Goal: Task Accomplishment & Management: Manage account settings

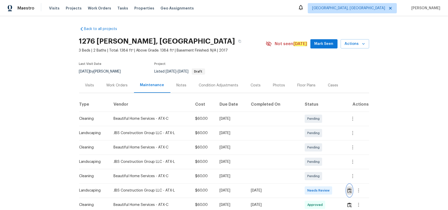
click at [348, 189] on img "button" at bounding box center [350, 191] width 4 height 5
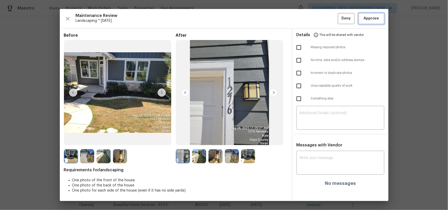
drag, startPoint x: 370, startPoint y: 14, endPoint x: 374, endPoint y: 18, distance: 5.5
click at [370, 15] on button "Approve" at bounding box center [372, 18] width 26 height 11
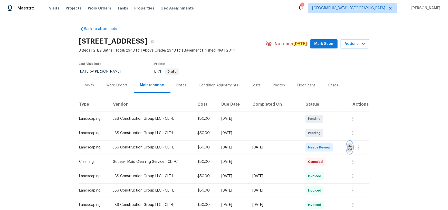
click at [319, 137] on button "button" at bounding box center [350, 148] width 6 height 12
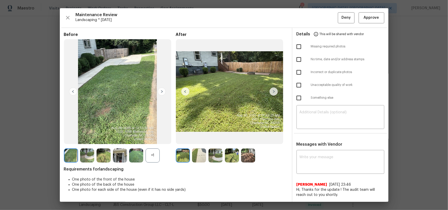
drag, startPoint x: 384, startPoint y: 14, endPoint x: 377, endPoint y: 17, distance: 7.8
click at [319, 14] on div "Maintenance Review Landscaping * Mon, Aug 25 Deny Approve Before +1 After Requi…" at bounding box center [224, 105] width 329 height 194
drag, startPoint x: 375, startPoint y: 16, endPoint x: 375, endPoint y: 22, distance: 5.9
click at [319, 16] on span "Approve" at bounding box center [371, 18] width 15 height 6
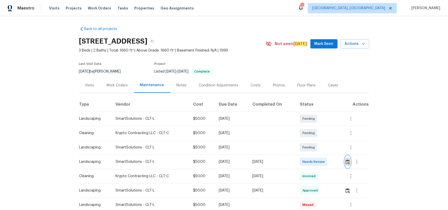
click at [319, 137] on button "button" at bounding box center [348, 162] width 6 height 12
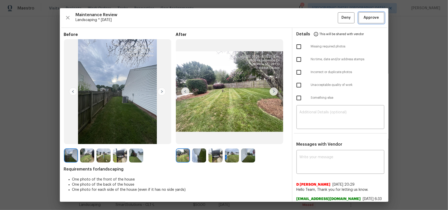
click at [319, 15] on span "Approve" at bounding box center [371, 18] width 15 height 6
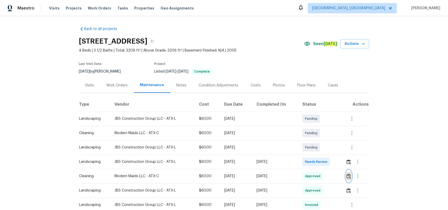
click at [348, 179] on img "button" at bounding box center [349, 176] width 4 height 5
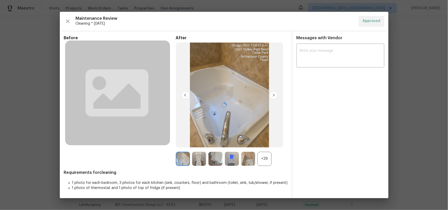
drag, startPoint x: 415, startPoint y: 109, endPoint x: 387, endPoint y: 149, distance: 49.1
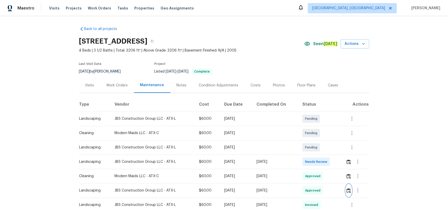
click at [346, 193] on button "button" at bounding box center [349, 191] width 6 height 12
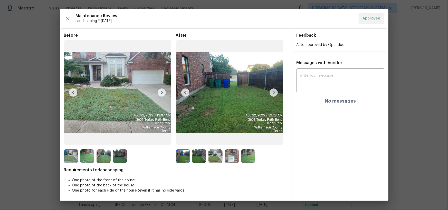
drag, startPoint x: 425, startPoint y: 140, endPoint x: 422, endPoint y: 143, distance: 3.6
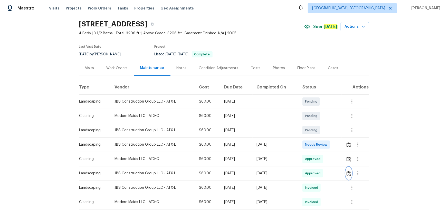
scroll to position [47, 0]
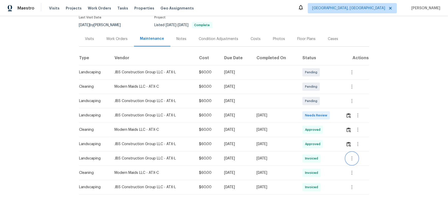
click at [349, 162] on button "button" at bounding box center [352, 159] width 12 height 12
click at [365, 168] on li "View details" at bounding box center [364, 167] width 36 height 8
click at [347, 114] on div at bounding box center [224, 105] width 448 height 210
click at [352, 112] on div at bounding box center [358, 115] width 12 height 12
click at [349, 117] on img "button" at bounding box center [349, 115] width 4 height 5
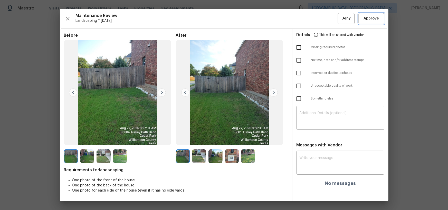
click at [374, 18] on span "Approve" at bounding box center [371, 18] width 15 height 6
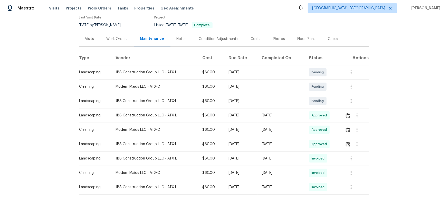
click at [344, 115] on td at bounding box center [355, 115] width 28 height 14
click at [349, 117] on img "button" at bounding box center [348, 115] width 4 height 5
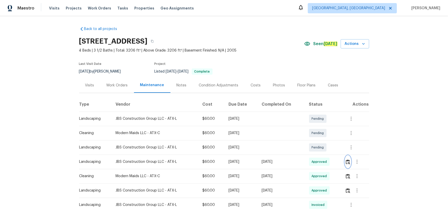
scroll to position [0, 0]
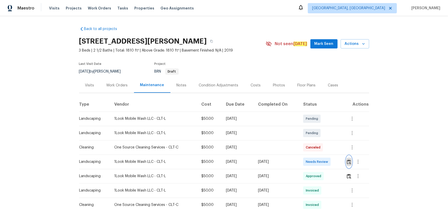
click at [350, 162] on img "button" at bounding box center [349, 162] width 4 height 5
click at [350, 163] on img "button" at bounding box center [349, 162] width 4 height 5
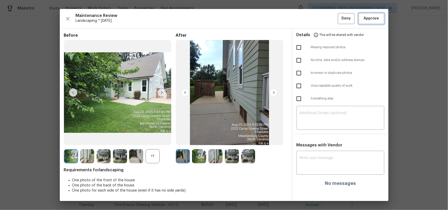
click at [368, 21] on span "Approve" at bounding box center [371, 18] width 15 height 6
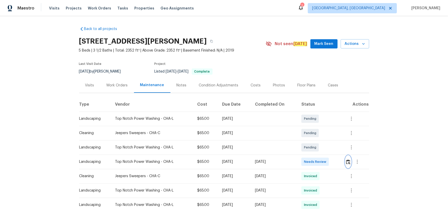
click at [319, 137] on img "button" at bounding box center [348, 162] width 4 height 5
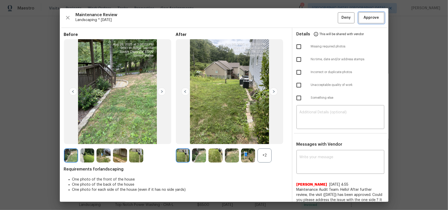
click at [319, 16] on span "Approve" at bounding box center [371, 18] width 15 height 6
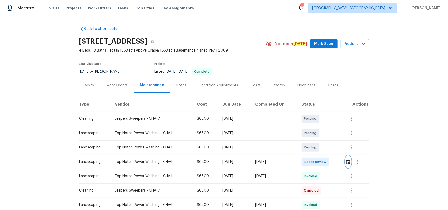
click at [349, 162] on img "button" at bounding box center [348, 162] width 4 height 5
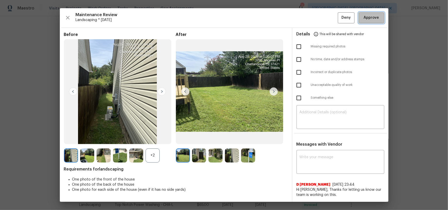
click at [370, 16] on span "Approve" at bounding box center [371, 18] width 15 height 6
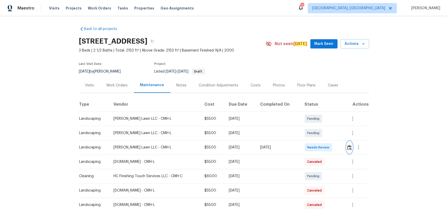
click at [348, 146] on img "button" at bounding box center [350, 147] width 4 height 5
click at [346, 146] on td at bounding box center [356, 148] width 27 height 14
click at [348, 148] on img "button" at bounding box center [350, 147] width 4 height 5
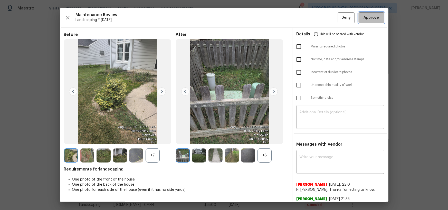
click at [375, 22] on button "Approve" at bounding box center [372, 17] width 26 height 11
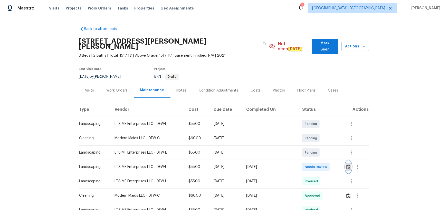
click at [348, 165] on img "button" at bounding box center [349, 167] width 4 height 5
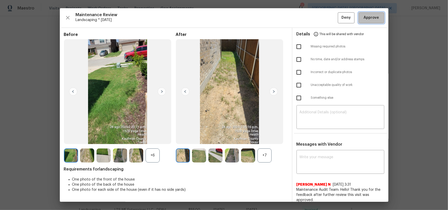
click at [377, 17] on span "Approve" at bounding box center [371, 18] width 17 height 6
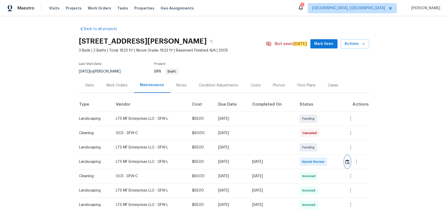
click at [319, 137] on img "button" at bounding box center [348, 162] width 4 height 5
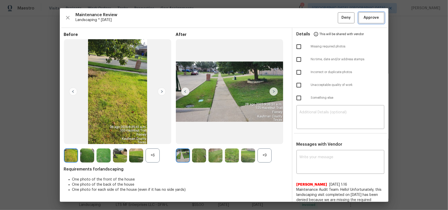
click at [319, 20] on span "Approve" at bounding box center [371, 18] width 15 height 6
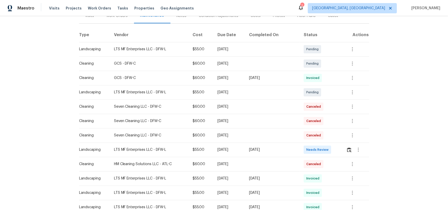
scroll to position [70, 0]
click at [319, 137] on img "button" at bounding box center [349, 149] width 4 height 5
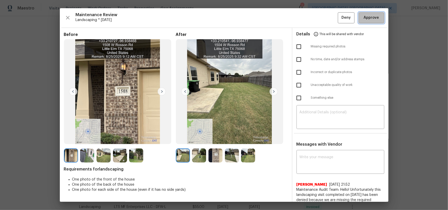
click at [319, 16] on span "Approve" at bounding box center [371, 18] width 15 height 6
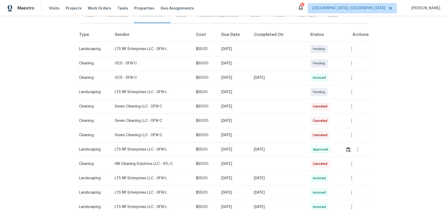
drag, startPoint x: 80, startPoint y: -33, endPoint x: 73, endPoint y: -17, distance: 17.3
drag, startPoint x: 73, startPoint y: -17, endPoint x: 57, endPoint y: 98, distance: 115.8
click at [57, 98] on div "Back to all projects 1508 Rosson Rd, Little Elm, TX 75068 4 Beds | 2 1/2 Baths …" at bounding box center [224, 113] width 448 height 194
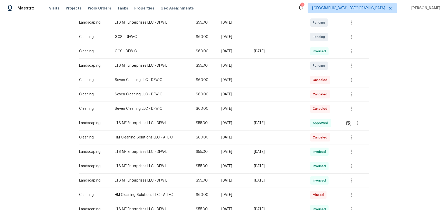
scroll to position [117, 0]
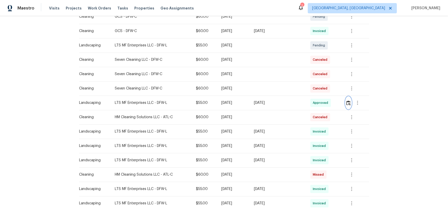
click at [319, 101] on img "button" at bounding box center [349, 103] width 4 height 5
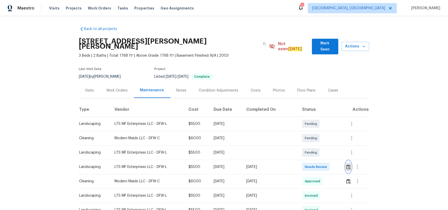
click at [319, 137] on img "button" at bounding box center [349, 167] width 4 height 5
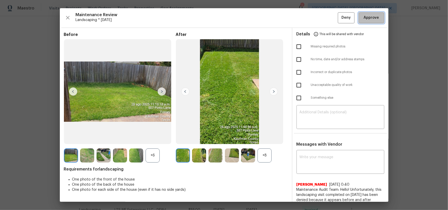
drag, startPoint x: 372, startPoint y: 21, endPoint x: 385, endPoint y: 51, distance: 32.9
click at [319, 21] on button "Approve" at bounding box center [372, 17] width 26 height 11
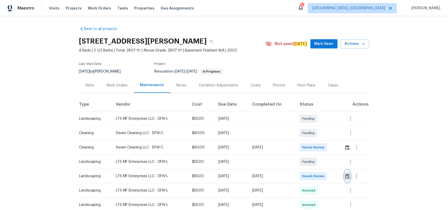
click at [319, 137] on img "button" at bounding box center [348, 176] width 4 height 5
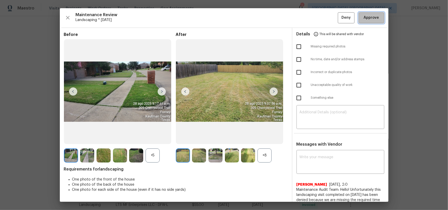
click at [319, 14] on button "Approve" at bounding box center [372, 17] width 26 height 11
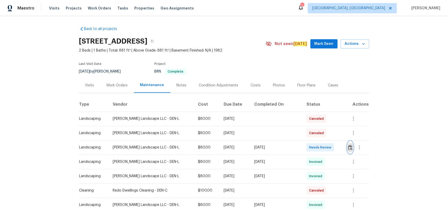
click at [319, 137] on button "button" at bounding box center [351, 148] width 6 height 12
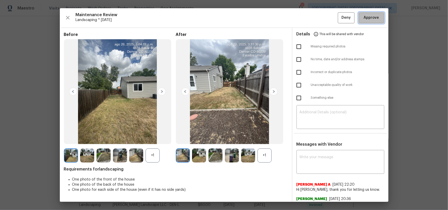
click at [319, 20] on span "Approve" at bounding box center [371, 18] width 15 height 6
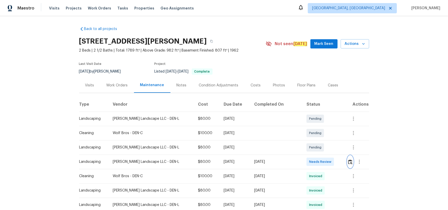
click at [350, 162] on img "button" at bounding box center [350, 162] width 4 height 5
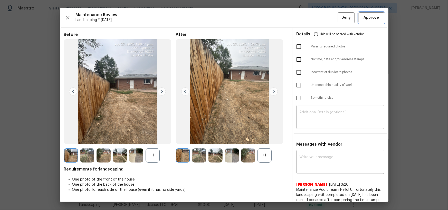
click at [373, 18] on span "Approve" at bounding box center [371, 18] width 15 height 6
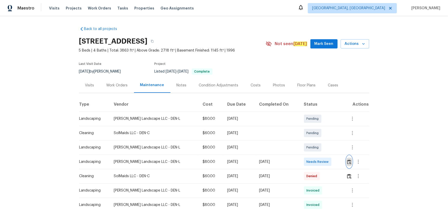
click at [319, 137] on img "button" at bounding box center [349, 162] width 4 height 5
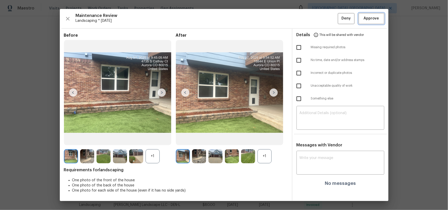
click at [319, 23] on button "Approve" at bounding box center [372, 18] width 26 height 11
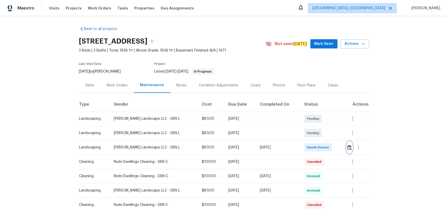
click at [351, 150] on button "button" at bounding box center [350, 148] width 6 height 12
click at [348, 148] on img "button" at bounding box center [350, 147] width 4 height 5
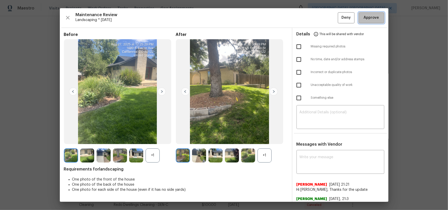
click at [370, 19] on span "Approve" at bounding box center [371, 18] width 15 height 6
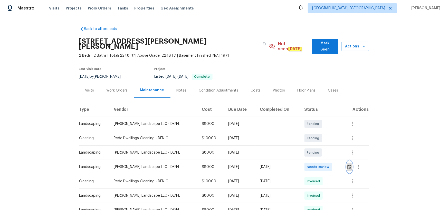
click at [319, 137] on button "button" at bounding box center [350, 167] width 6 height 12
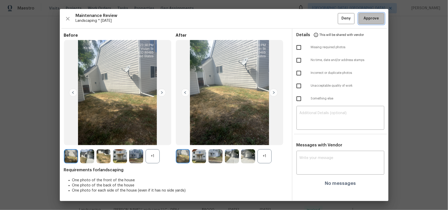
click at [319, 20] on span "Approve" at bounding box center [371, 18] width 17 height 6
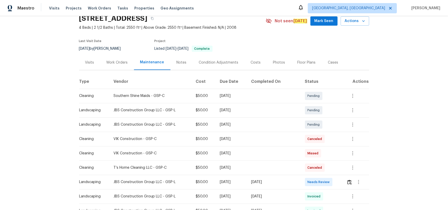
scroll to position [47, 0]
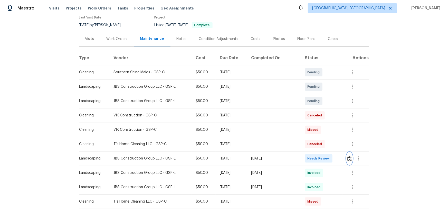
click at [348, 159] on img "button" at bounding box center [350, 158] width 4 height 5
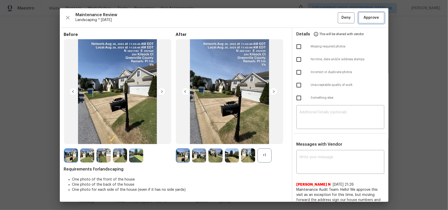
drag, startPoint x: 366, startPoint y: 18, endPoint x: 373, endPoint y: 53, distance: 35.3
click at [366, 19] on span "Approve" at bounding box center [371, 18] width 15 height 6
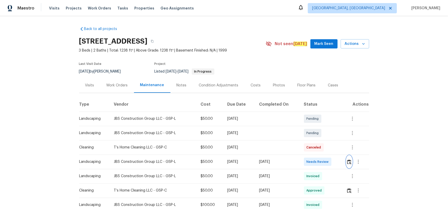
click at [319, 137] on img "button" at bounding box center [349, 162] width 4 height 5
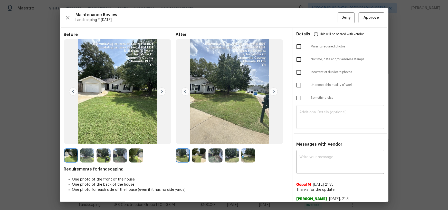
click at [304, 110] on div "​" at bounding box center [341, 118] width 88 height 23
paste textarea "Maintenance Audit Team: Hello! Unfortunately, this landscaping visit completed …"
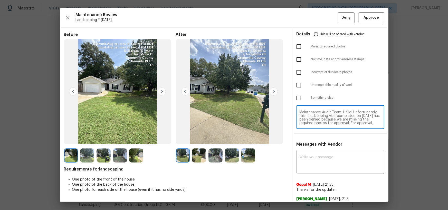
scroll to position [43, 0]
type textarea "Maintenance Audit Team: Hello! Unfortunately, this landscaping visit completed …"
click at [314, 137] on textarea at bounding box center [341, 163] width 82 height 14
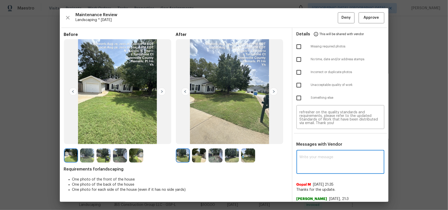
paste textarea "Maintenance Audit Team: Hello! Unfortunately, this landscaping visit completed …"
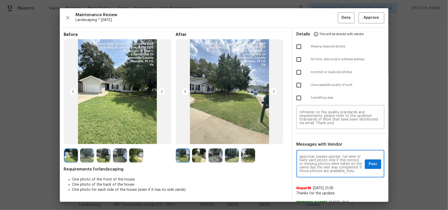
scroll to position [28, 0]
type textarea "Maintenance Audit Team: Hello! Unfortunately, this landscaping visit completed …"
click at [319, 137] on div "Maintenance Audit Team: Hello! Unfortunately, this landscaping visit completed …" at bounding box center [341, 165] width 88 height 26
click at [295, 46] on input "checkbox" at bounding box center [299, 46] width 11 height 11
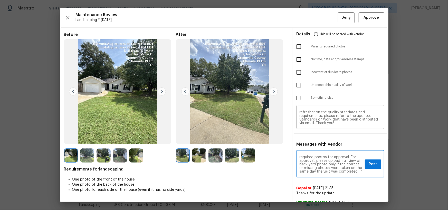
checkbox input "true"
click at [319, 137] on div "Maintenance Audit Team: Hello! Unfortunately, this landscaping visit completed …" at bounding box center [341, 165] width 88 height 26
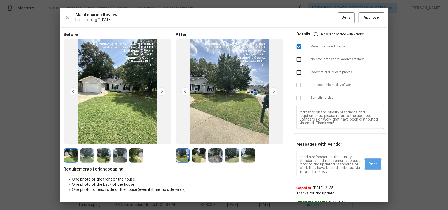
click at [319, 137] on button "Post" at bounding box center [373, 165] width 16 height 10
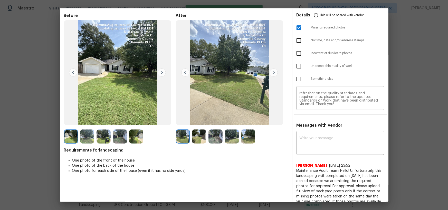
scroll to position [0, 0]
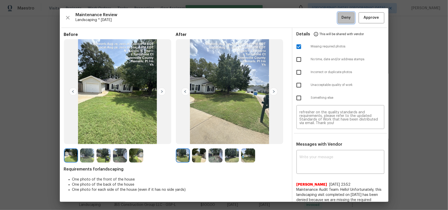
drag, startPoint x: 340, startPoint y: 18, endPoint x: 348, endPoint y: 64, distance: 46.8
click at [319, 18] on span "Deny" at bounding box center [346, 18] width 9 height 6
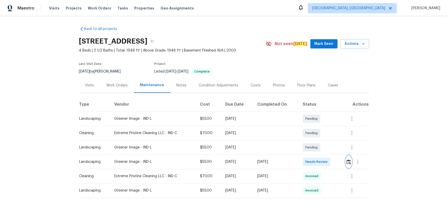
click at [319, 137] on button "button" at bounding box center [349, 162] width 6 height 12
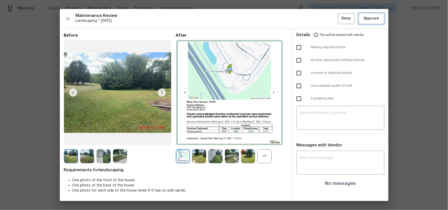
click at [319, 22] on button "Approve" at bounding box center [372, 18] width 26 height 11
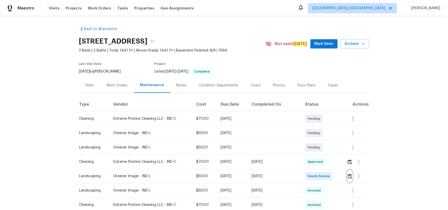
click at [349, 176] on img "button" at bounding box center [350, 176] width 4 height 5
click at [349, 177] on img "button" at bounding box center [350, 176] width 4 height 5
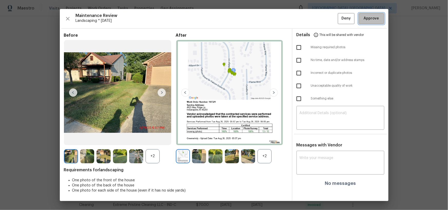
drag, startPoint x: 377, startPoint y: 16, endPoint x: 377, endPoint y: 20, distance: 4.4
click at [377, 16] on span "Approve" at bounding box center [371, 18] width 15 height 6
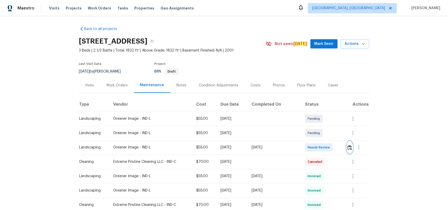
click at [350, 147] on img "button" at bounding box center [350, 147] width 4 height 5
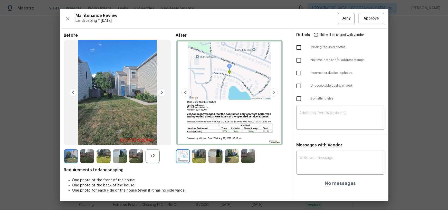
click at [273, 90] on img at bounding box center [274, 93] width 8 height 8
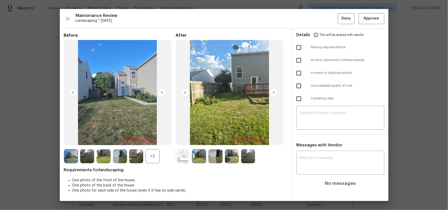
click at [162, 94] on img at bounding box center [162, 93] width 8 height 8
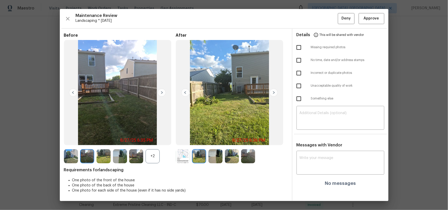
click at [162, 94] on img at bounding box center [162, 93] width 8 height 8
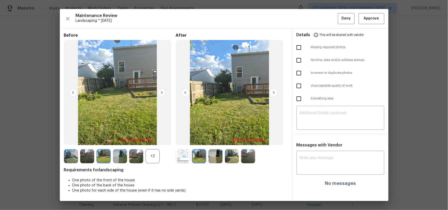
click at [162, 94] on img at bounding box center [162, 93] width 8 height 8
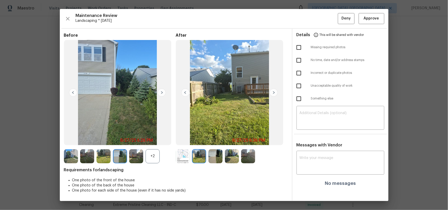
click at [162, 94] on img at bounding box center [162, 93] width 8 height 8
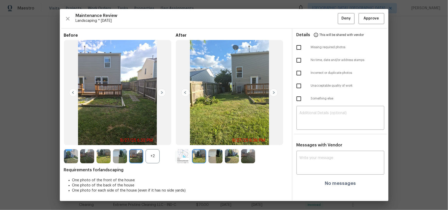
click at [162, 94] on img at bounding box center [162, 93] width 8 height 8
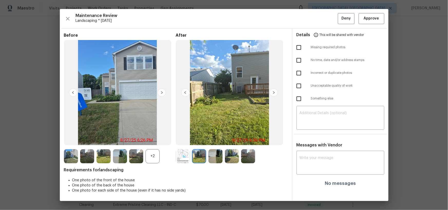
click at [162, 94] on img at bounding box center [162, 93] width 8 height 8
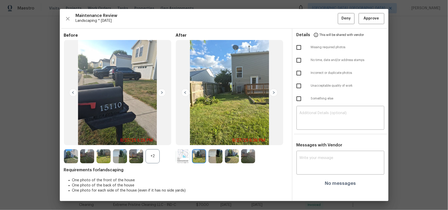
click at [162, 94] on img at bounding box center [162, 93] width 8 height 8
click at [272, 93] on img at bounding box center [274, 93] width 8 height 8
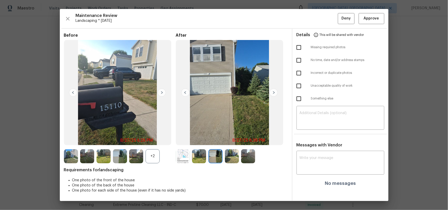
click at [272, 93] on img at bounding box center [274, 93] width 8 height 8
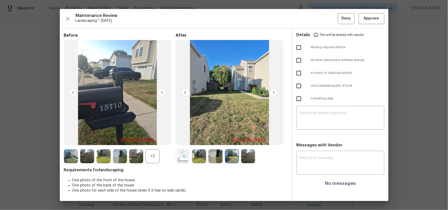
click at [272, 93] on img at bounding box center [274, 93] width 8 height 8
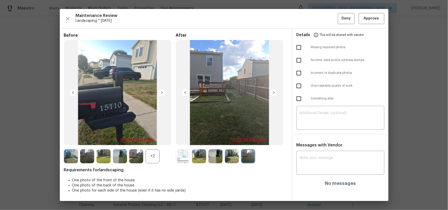
click at [272, 93] on img at bounding box center [274, 93] width 8 height 8
click at [188, 92] on img at bounding box center [185, 93] width 8 height 8
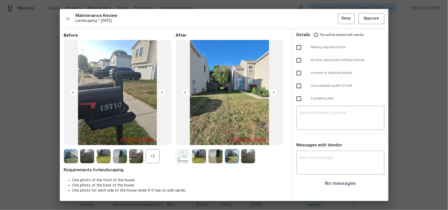
click at [188, 91] on img at bounding box center [185, 93] width 8 height 8
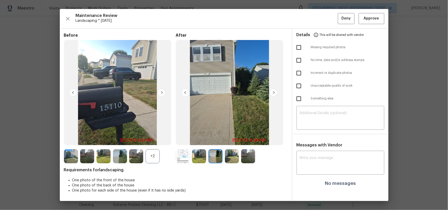
click at [188, 91] on img at bounding box center [185, 93] width 8 height 8
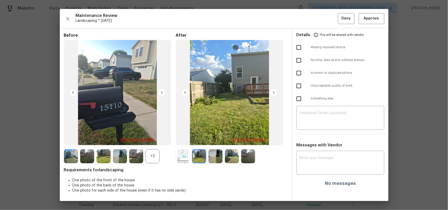
click at [188, 91] on img at bounding box center [185, 93] width 8 height 8
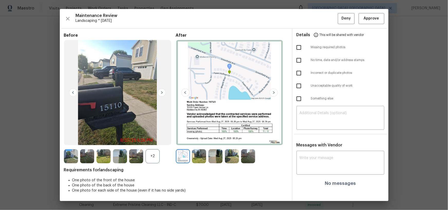
click at [162, 94] on img at bounding box center [162, 93] width 8 height 8
click at [162, 93] on img at bounding box center [162, 93] width 8 height 8
click at [70, 90] on img at bounding box center [73, 93] width 8 height 8
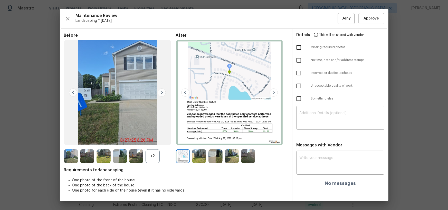
click at [73, 92] on img at bounding box center [73, 93] width 8 height 8
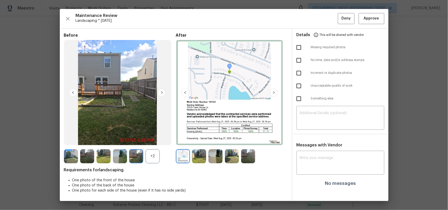
click at [74, 91] on img at bounding box center [73, 93] width 8 height 8
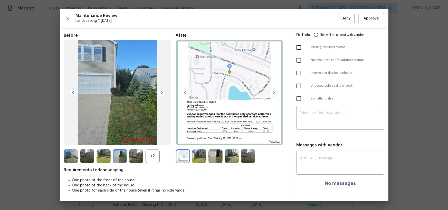
click at [74, 91] on img at bounding box center [73, 93] width 8 height 8
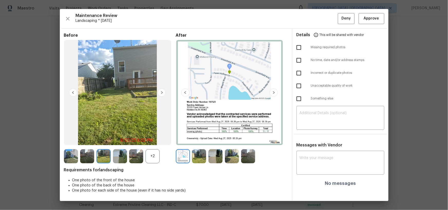
click at [75, 91] on img at bounding box center [73, 93] width 8 height 8
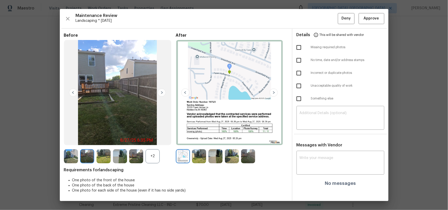
click at [75, 91] on img at bounding box center [73, 93] width 8 height 8
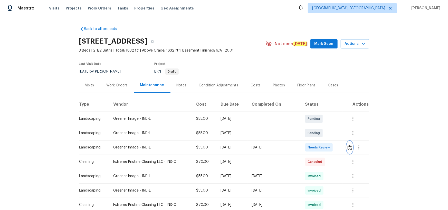
click at [351, 145] on button "button" at bounding box center [350, 148] width 6 height 12
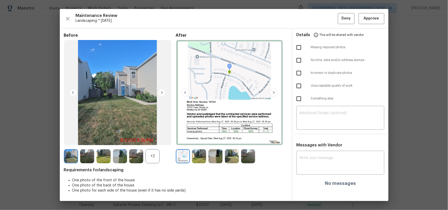
click at [276, 92] on img at bounding box center [274, 93] width 8 height 8
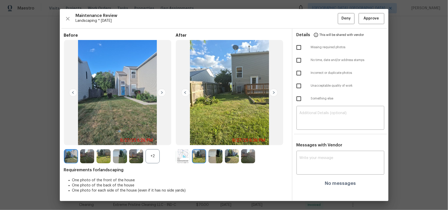
click at [276, 93] on img at bounding box center [274, 93] width 8 height 8
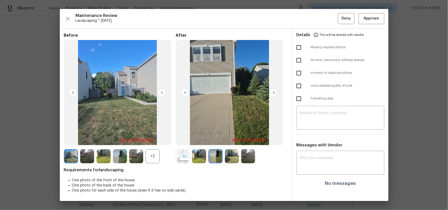
click at [276, 93] on img at bounding box center [274, 93] width 8 height 8
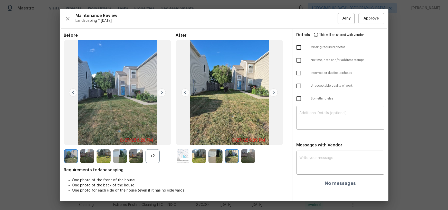
click at [276, 93] on img at bounding box center [274, 93] width 8 height 8
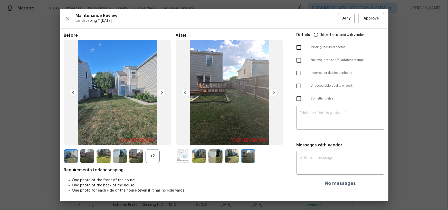
click at [276, 93] on img at bounding box center [274, 93] width 8 height 8
click at [159, 94] on img at bounding box center [162, 93] width 8 height 8
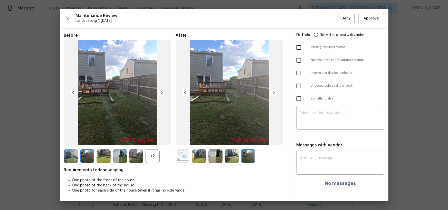
click at [71, 92] on img at bounding box center [73, 93] width 8 height 8
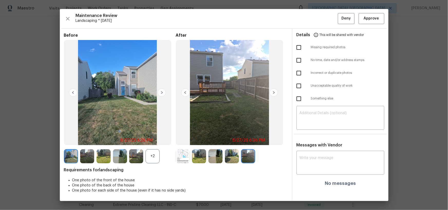
click at [161, 93] on img at bounding box center [162, 93] width 8 height 8
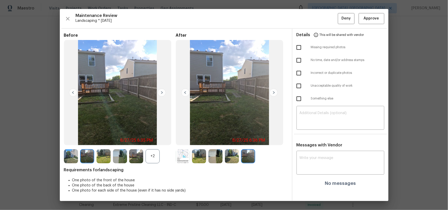
click at [161, 92] on img at bounding box center [162, 93] width 8 height 8
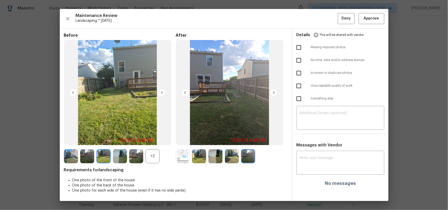
click at [161, 92] on img at bounding box center [162, 93] width 8 height 8
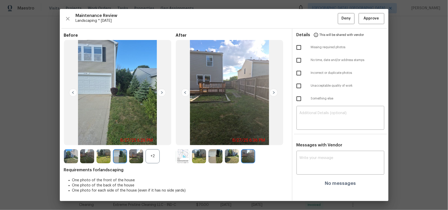
click at [161, 92] on img at bounding box center [162, 93] width 8 height 8
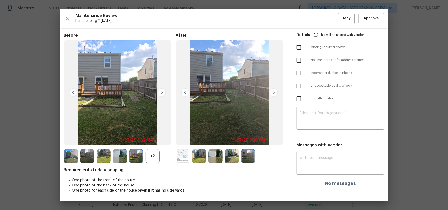
click at [161, 92] on img at bounding box center [162, 93] width 8 height 8
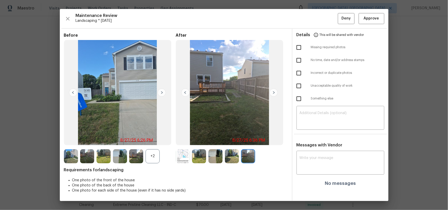
click at [161, 92] on img at bounding box center [162, 93] width 8 height 8
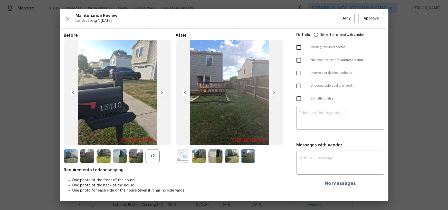
click at [161, 92] on img at bounding box center [162, 93] width 8 height 8
click at [75, 92] on img at bounding box center [73, 93] width 8 height 8
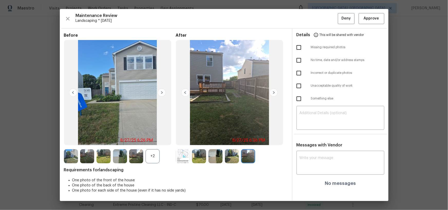
click at [72, 94] on img at bounding box center [73, 93] width 8 height 8
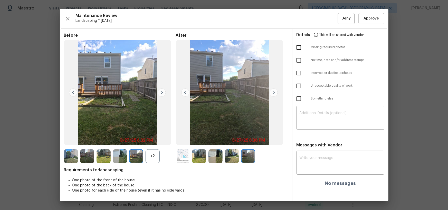
click at [72, 94] on img at bounding box center [73, 93] width 8 height 8
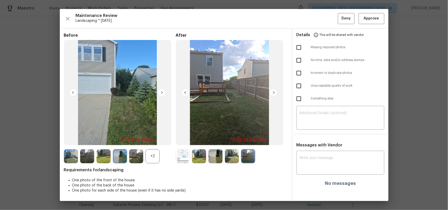
click at [72, 94] on img at bounding box center [73, 93] width 8 height 8
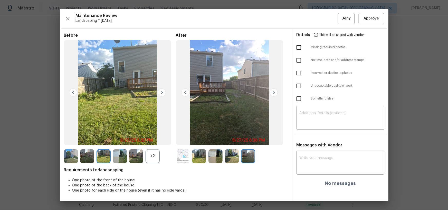
click at [72, 94] on img at bounding box center [73, 93] width 8 height 8
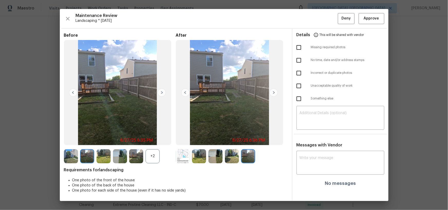
click at [72, 94] on img at bounding box center [73, 93] width 8 height 8
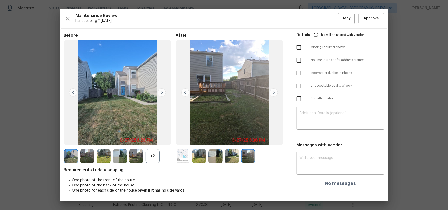
click at [72, 94] on img at bounding box center [73, 93] width 8 height 8
click at [201, 155] on img at bounding box center [199, 157] width 14 height 14
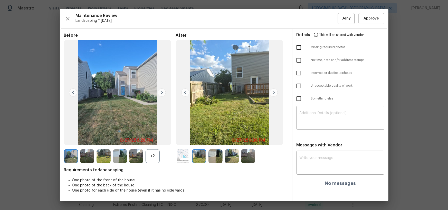
click at [273, 92] on img at bounding box center [274, 93] width 8 height 8
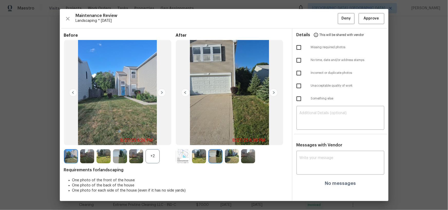
click at [274, 92] on img at bounding box center [274, 93] width 8 height 8
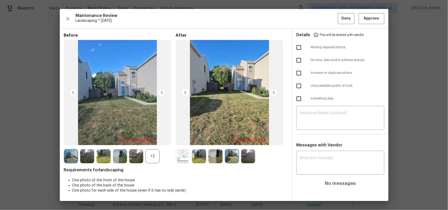
click at [274, 92] on img at bounding box center [274, 93] width 8 height 8
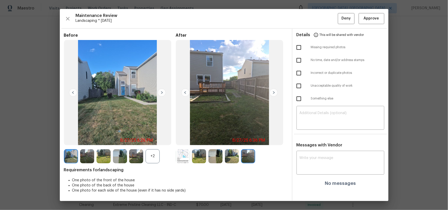
click at [275, 93] on img at bounding box center [274, 93] width 8 height 8
click at [387, 21] on div "Maintenance Review Landscaping * Mon, Aug 25 Deny Approve Before +2 After Requi…" at bounding box center [224, 105] width 329 height 192
click at [375, 19] on span "Approve" at bounding box center [371, 18] width 15 height 6
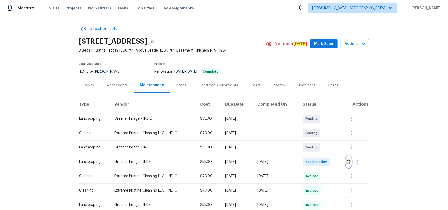
click at [348, 164] on img "button" at bounding box center [349, 162] width 4 height 5
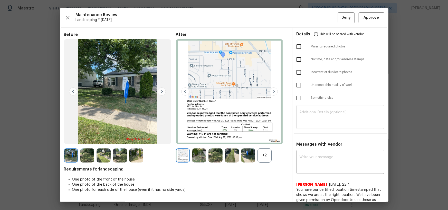
click at [308, 108] on div "​" at bounding box center [341, 118] width 88 height 23
paste textarea "Maintenance Audit Team: Hello! Unfortunately, this landscaping visit completed …"
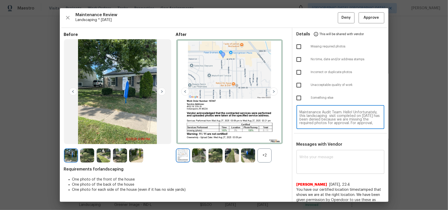
scroll to position [47, 0]
type textarea "Maintenance Audit Team: Hello! Unfortunately, this landscaping visit completed …"
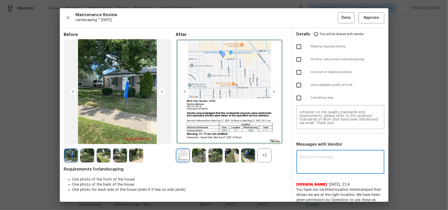
click at [312, 163] on textarea at bounding box center [341, 163] width 82 height 14
paste textarea "Maintenance Audit Team: Hello! Unfortunately, this landscaping visit completed …"
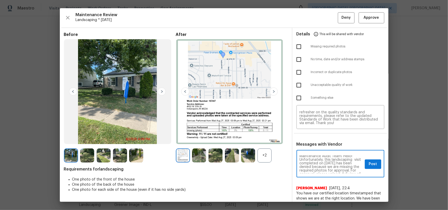
scroll to position [0, 0]
type textarea "Maintenance Audit Team: Hello! Unfortunately, this landscaping visit completed …"
click at [272, 92] on img at bounding box center [274, 92] width 8 height 8
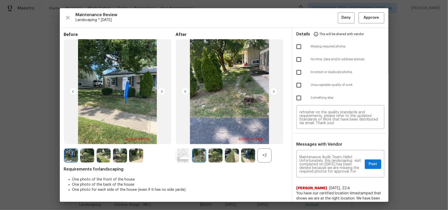
click at [272, 92] on img at bounding box center [274, 92] width 8 height 8
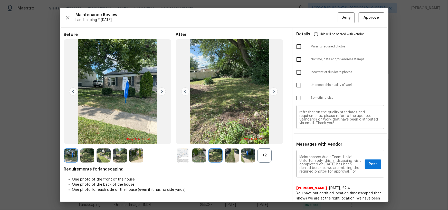
click at [272, 92] on img at bounding box center [274, 92] width 8 height 8
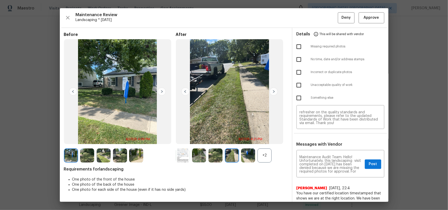
click at [272, 92] on img at bounding box center [274, 92] width 8 height 8
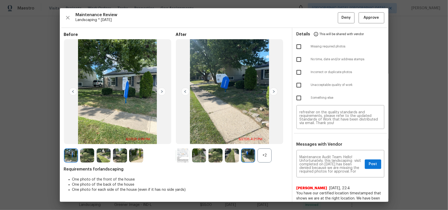
click at [272, 92] on img at bounding box center [274, 92] width 8 height 8
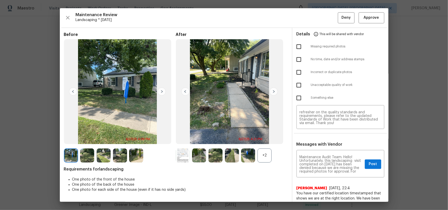
click at [272, 92] on img at bounding box center [274, 92] width 8 height 8
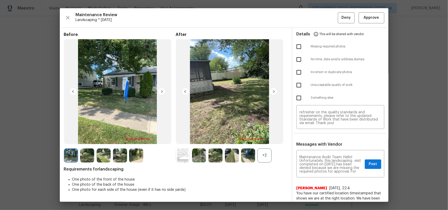
click at [272, 93] on img at bounding box center [274, 92] width 8 height 8
click at [160, 92] on img at bounding box center [162, 92] width 8 height 8
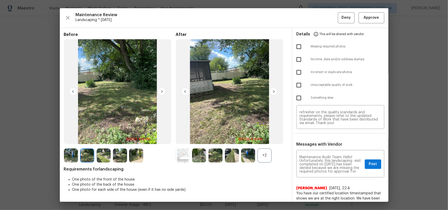
click at [161, 91] on img at bounding box center [162, 92] width 8 height 8
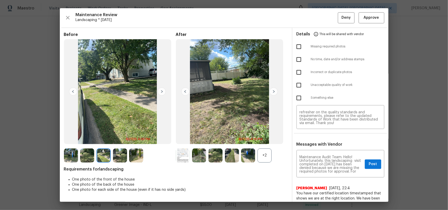
click at [161, 91] on img at bounding box center [162, 92] width 8 height 8
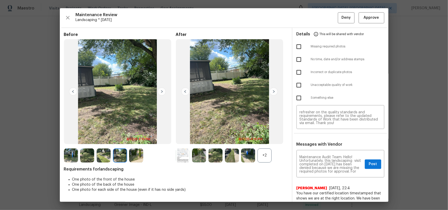
click at [161, 91] on img at bounding box center [162, 92] width 8 height 8
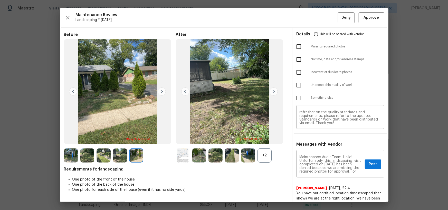
click at [161, 91] on img at bounding box center [162, 92] width 8 height 8
click at [186, 93] on img at bounding box center [185, 92] width 8 height 8
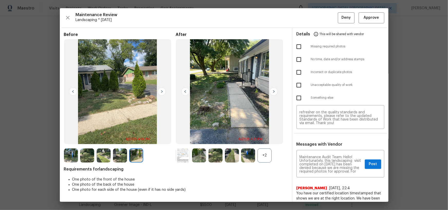
click at [186, 93] on img at bounding box center [185, 92] width 8 height 8
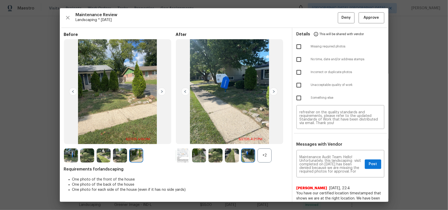
click at [186, 93] on img at bounding box center [185, 92] width 8 height 8
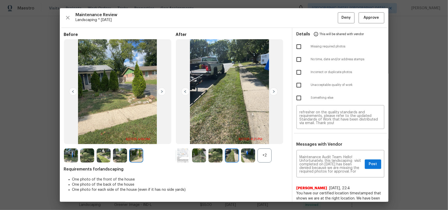
click at [186, 93] on img at bounding box center [185, 92] width 8 height 8
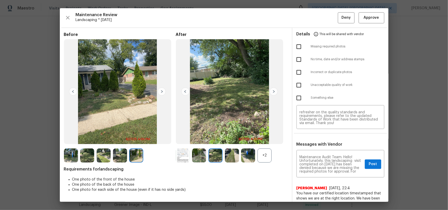
click at [186, 93] on img at bounding box center [185, 92] width 8 height 8
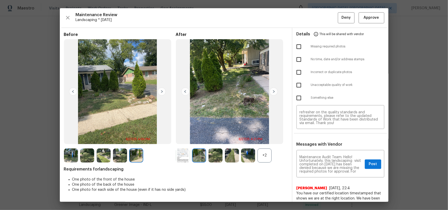
click at [186, 93] on img at bounding box center [185, 92] width 8 height 8
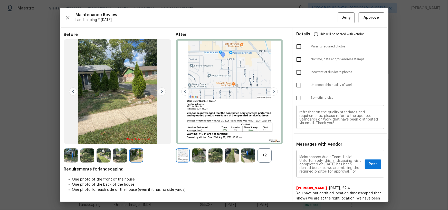
click at [271, 92] on img at bounding box center [274, 92] width 8 height 8
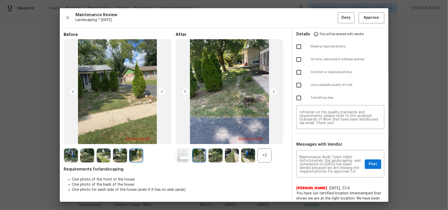
click at [271, 92] on img at bounding box center [274, 92] width 8 height 8
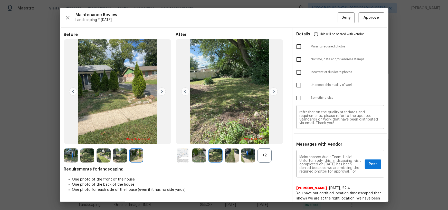
click at [74, 91] on img at bounding box center [73, 92] width 8 height 8
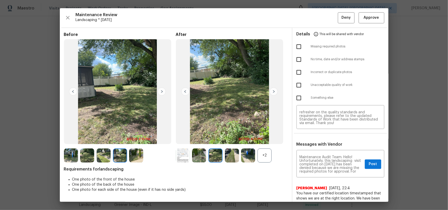
click at [74, 91] on img at bounding box center [73, 92] width 8 height 8
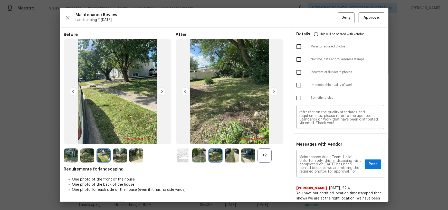
click at [74, 91] on img at bounding box center [73, 92] width 8 height 8
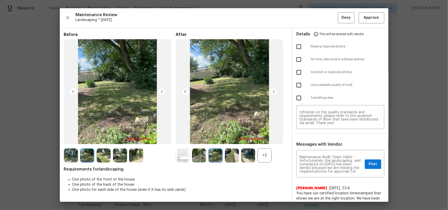
click at [74, 91] on img at bounding box center [73, 92] width 8 height 8
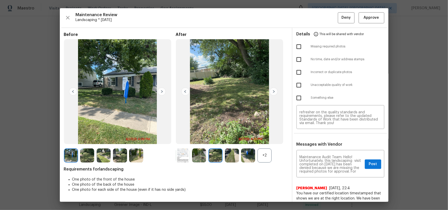
click at [74, 90] on img at bounding box center [73, 92] width 8 height 8
click at [162, 92] on img at bounding box center [162, 92] width 8 height 8
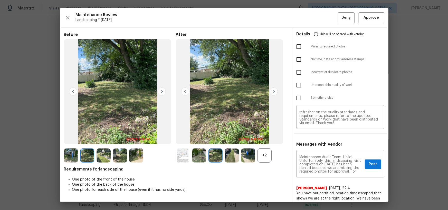
click at [162, 92] on img at bounding box center [162, 92] width 8 height 8
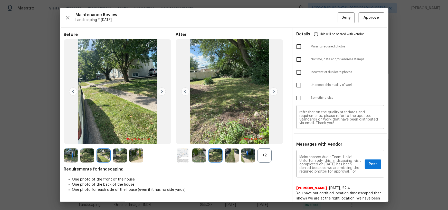
click at [162, 93] on img at bounding box center [162, 92] width 8 height 8
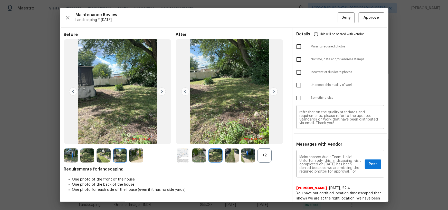
click at [163, 93] on img at bounding box center [162, 92] width 8 height 8
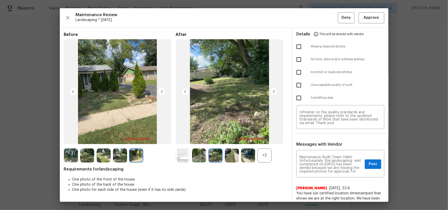
click at [163, 93] on img at bounding box center [162, 92] width 8 height 8
click at [193, 159] on img at bounding box center [199, 156] width 14 height 14
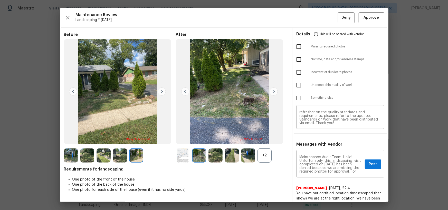
click at [182, 157] on img at bounding box center [183, 156] width 14 height 14
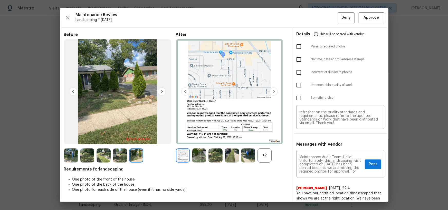
click at [273, 90] on img at bounding box center [274, 92] width 8 height 8
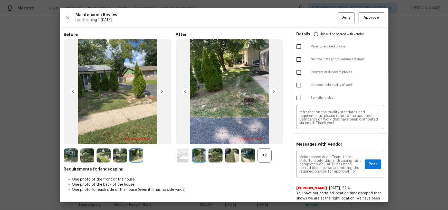
click at [273, 91] on img at bounding box center [274, 92] width 8 height 8
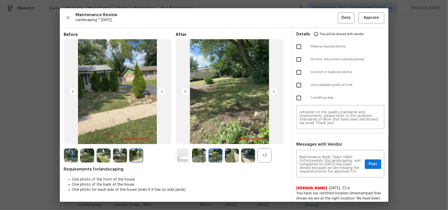
click at [273, 91] on img at bounding box center [274, 92] width 8 height 8
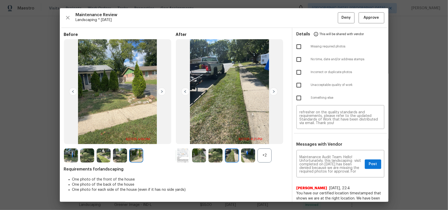
click at [273, 91] on img at bounding box center [274, 92] width 8 height 8
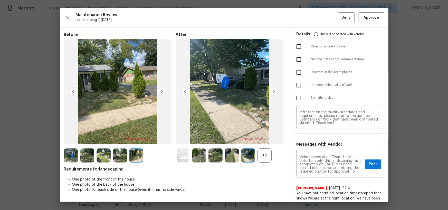
click at [273, 92] on img at bounding box center [274, 92] width 8 height 8
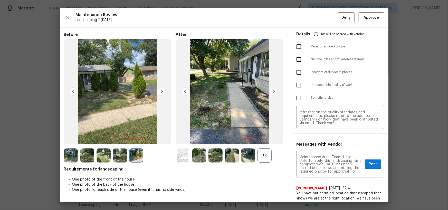
click at [273, 92] on img at bounding box center [274, 92] width 8 height 8
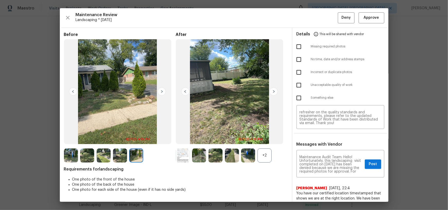
click at [273, 92] on img at bounding box center [274, 92] width 8 height 8
click at [70, 91] on img at bounding box center [73, 92] width 8 height 8
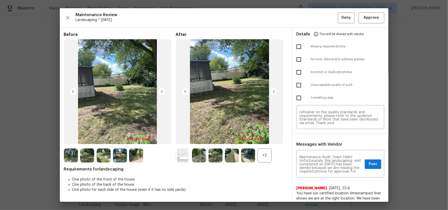
click at [188, 92] on img at bounding box center [185, 92] width 8 height 8
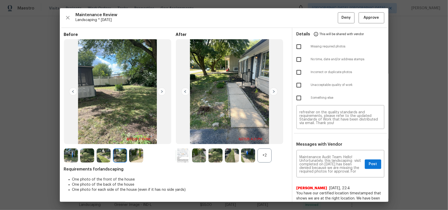
click at [187, 94] on img at bounding box center [185, 92] width 8 height 8
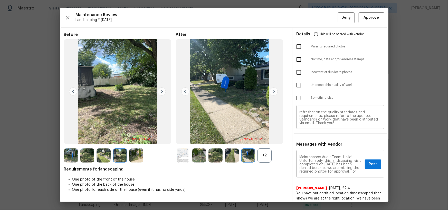
click at [187, 94] on img at bounding box center [185, 92] width 8 height 8
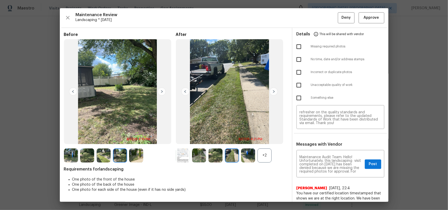
click at [187, 94] on img at bounding box center [185, 92] width 8 height 8
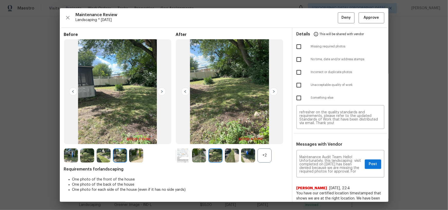
click at [187, 95] on img at bounding box center [185, 92] width 8 height 8
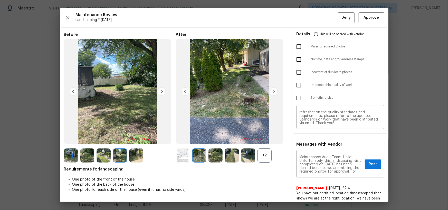
click at [187, 95] on img at bounding box center [185, 92] width 8 height 8
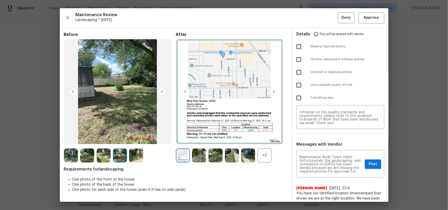
click at [187, 95] on img at bounding box center [185, 92] width 8 height 8
click at [273, 92] on img at bounding box center [274, 92] width 8 height 8
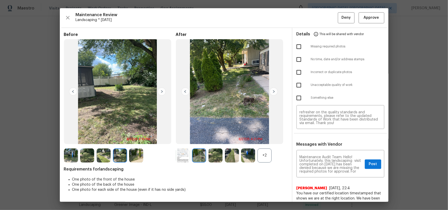
click at [273, 93] on img at bounding box center [274, 92] width 8 height 8
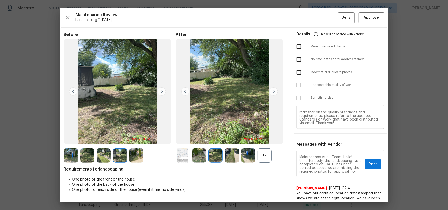
click at [273, 93] on img at bounding box center [274, 92] width 8 height 8
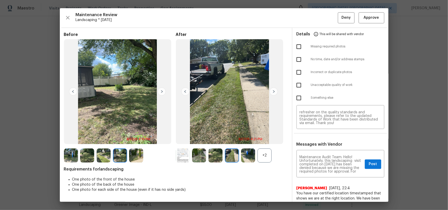
click at [273, 93] on img at bounding box center [274, 92] width 8 height 8
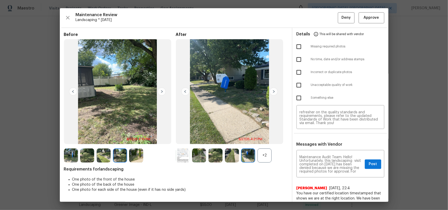
click at [273, 93] on img at bounding box center [274, 92] width 8 height 8
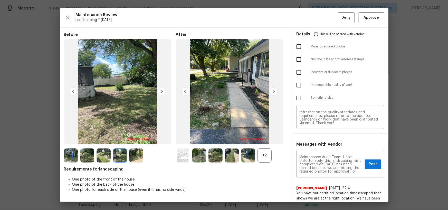
click at [273, 93] on img at bounding box center [274, 92] width 8 height 8
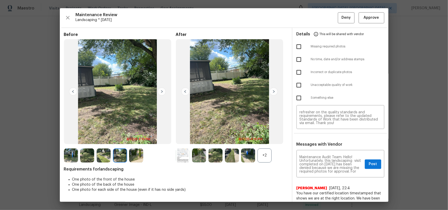
click at [273, 94] on img at bounding box center [274, 92] width 8 height 8
drag, startPoint x: 273, startPoint y: 94, endPoint x: 267, endPoint y: 98, distance: 7.6
click at [273, 95] on img at bounding box center [274, 92] width 8 height 8
click at [162, 90] on img at bounding box center [162, 92] width 8 height 8
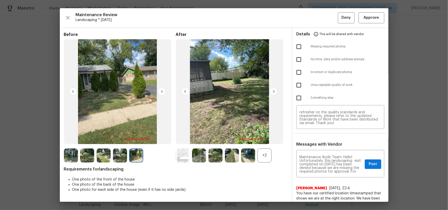
click at [67, 157] on img at bounding box center [71, 156] width 14 height 14
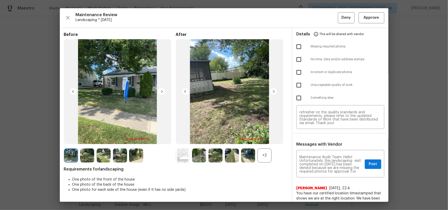
click at [162, 94] on img at bounding box center [162, 92] width 8 height 8
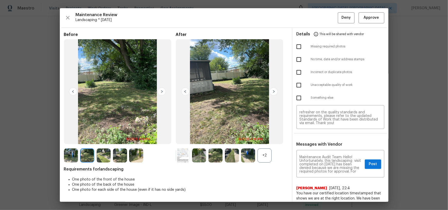
click at [162, 94] on img at bounding box center [162, 92] width 8 height 8
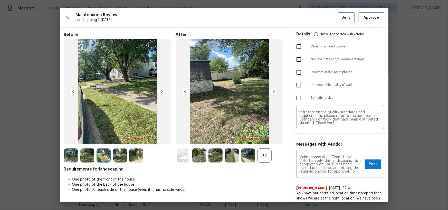
click at [162, 95] on img at bounding box center [162, 92] width 8 height 8
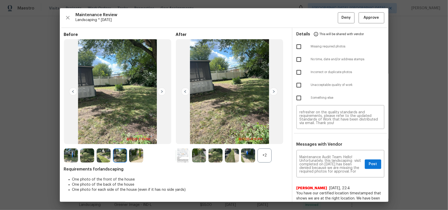
click at [162, 95] on img at bounding box center [162, 92] width 8 height 8
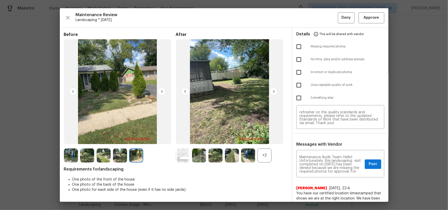
click at [162, 95] on img at bounding box center [162, 92] width 8 height 8
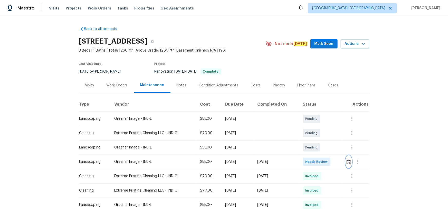
click at [347, 162] on img "button" at bounding box center [349, 162] width 4 height 5
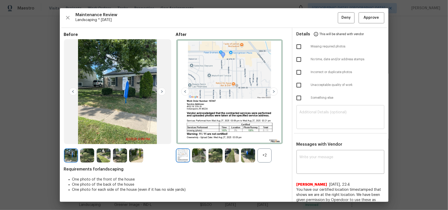
drag, startPoint x: 342, startPoint y: 105, endPoint x: 341, endPoint y: 111, distance: 5.9
click at [341, 111] on textarea at bounding box center [341, 118] width 82 height 14
paste textarea "Maintenance Audit Team: Hello! Unfortunately, this landscaping visit completed …"
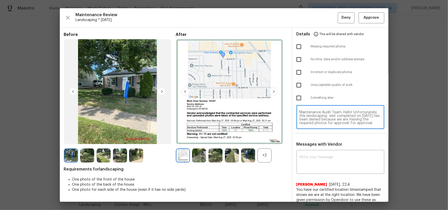
scroll to position [50, 0]
type textarea "Maintenance Audit Team: Hello! Unfortunately, this landscaping visit completed …"
click at [329, 154] on div "x ​" at bounding box center [341, 163] width 88 height 23
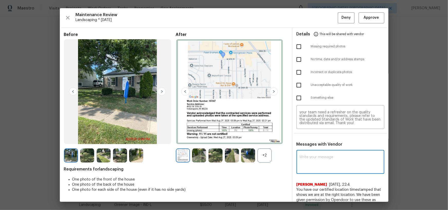
paste textarea "Maintenance Audit Team: Hello! Unfortunately, this landscaping visit completed …"
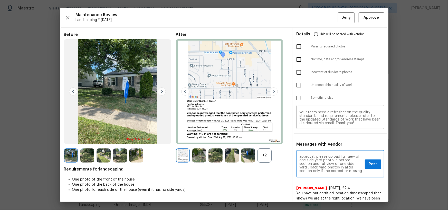
scroll to position [28, 0]
type textarea "Maintenance Audit Team: Hello! Unfortunately, this landscaping visit completed …"
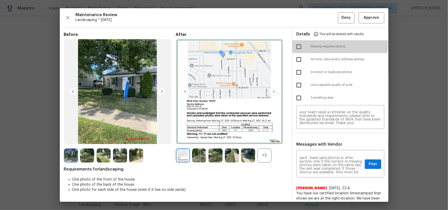
drag, startPoint x: 297, startPoint y: 44, endPoint x: 332, endPoint y: 78, distance: 48.9
click at [297, 44] on input "checkbox" at bounding box center [299, 46] width 11 height 11
checkbox input "true"
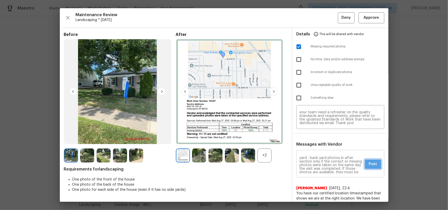
drag, startPoint x: 369, startPoint y: 160, endPoint x: 369, endPoint y: 163, distance: 3.1
click at [369, 161] on button "Post" at bounding box center [373, 165] width 16 height 10
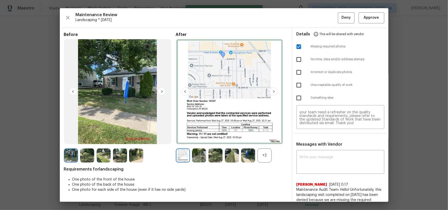
scroll to position [0, 0]
drag, startPoint x: 345, startPoint y: 12, endPoint x: 350, endPoint y: 37, distance: 25.2
click at [346, 13] on button "Deny" at bounding box center [346, 17] width 17 height 11
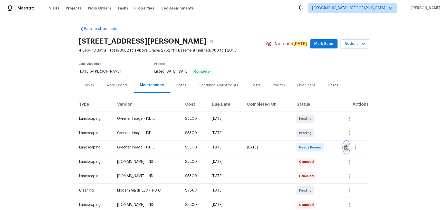
click at [319, 137] on img "button" at bounding box center [347, 147] width 4 height 5
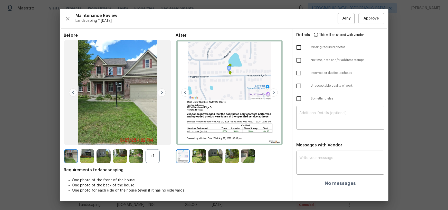
click at [161, 92] on img at bounding box center [162, 93] width 8 height 8
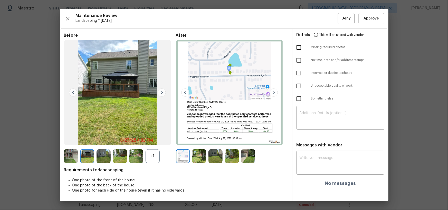
click at [161, 92] on img at bounding box center [162, 93] width 8 height 8
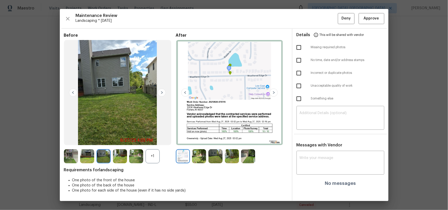
click at [161, 92] on img at bounding box center [162, 93] width 8 height 8
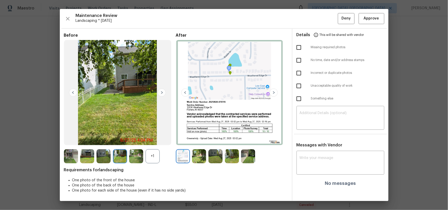
click at [161, 92] on img at bounding box center [162, 93] width 8 height 8
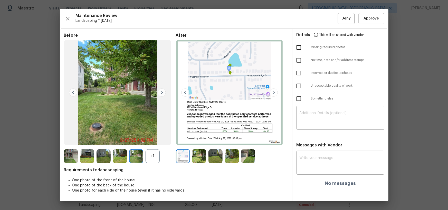
click at [161, 92] on img at bounding box center [162, 93] width 8 height 8
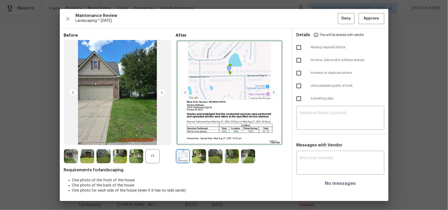
click at [161, 92] on img at bounding box center [162, 93] width 8 height 8
click at [69, 92] on img at bounding box center [73, 93] width 8 height 8
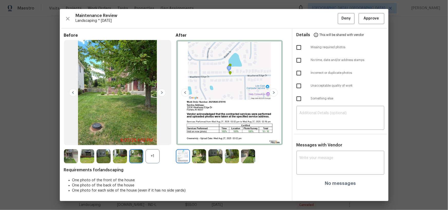
click at [71, 92] on img at bounding box center [73, 93] width 8 height 8
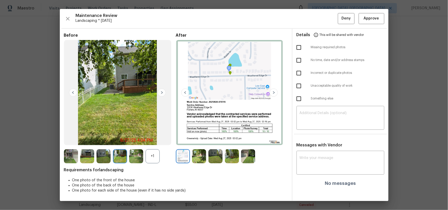
click at [71, 92] on img at bounding box center [73, 93] width 8 height 8
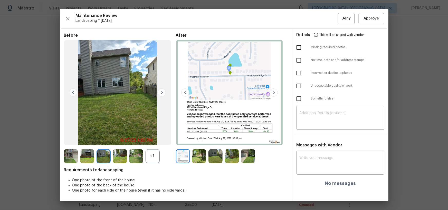
click at [71, 92] on img at bounding box center [73, 93] width 8 height 8
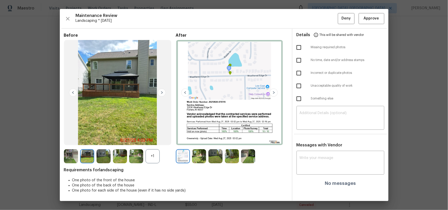
click at [71, 92] on img at bounding box center [73, 93] width 8 height 8
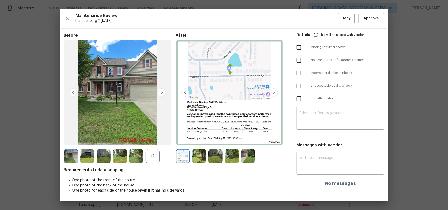
click at [71, 92] on img at bounding box center [73, 93] width 8 height 8
click at [276, 92] on img at bounding box center [274, 93] width 8 height 8
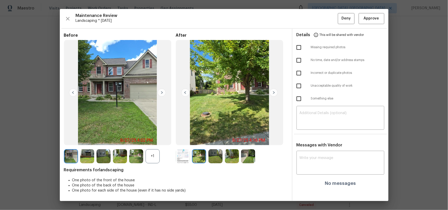
click at [276, 92] on img at bounding box center [274, 93] width 8 height 8
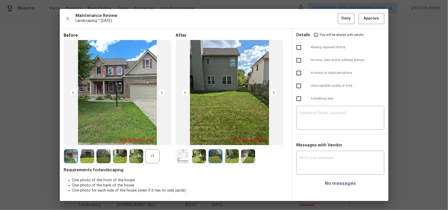
click at [276, 92] on img at bounding box center [274, 93] width 8 height 8
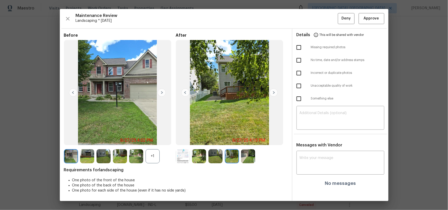
click at [276, 92] on img at bounding box center [274, 93] width 8 height 8
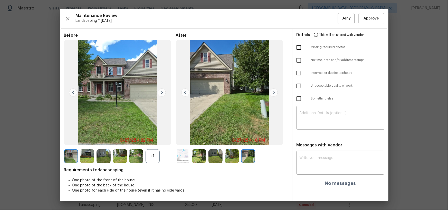
click at [276, 92] on img at bounding box center [274, 93] width 8 height 8
click at [272, 93] on img at bounding box center [274, 93] width 8 height 8
click at [187, 91] on img at bounding box center [185, 93] width 8 height 8
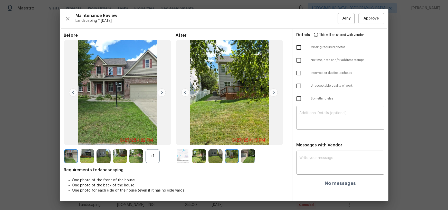
click at [187, 92] on img at bounding box center [185, 93] width 8 height 8
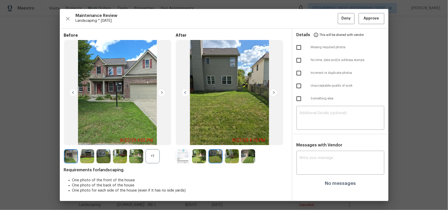
click at [187, 92] on img at bounding box center [185, 93] width 8 height 8
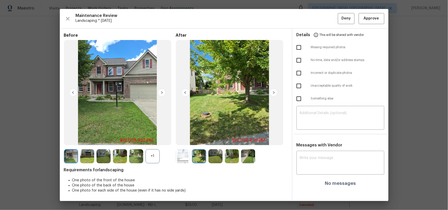
click at [186, 92] on img at bounding box center [185, 93] width 8 height 8
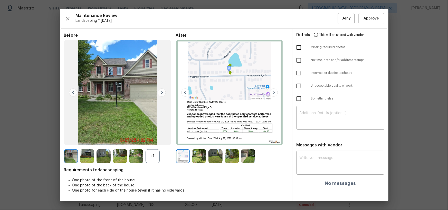
drag, startPoint x: 186, startPoint y: 92, endPoint x: 199, endPoint y: 96, distance: 13.8
click at [186, 92] on img at bounding box center [185, 93] width 8 height 8
click at [272, 94] on img at bounding box center [274, 93] width 8 height 8
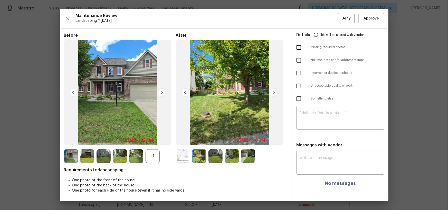
click at [272, 94] on img at bounding box center [274, 93] width 8 height 8
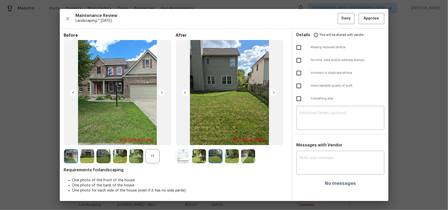
click at [272, 94] on img at bounding box center [274, 93] width 8 height 8
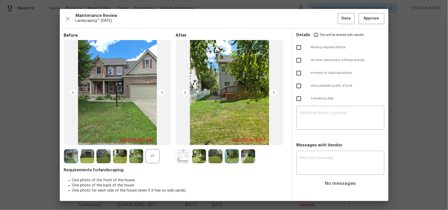
click at [272, 94] on img at bounding box center [274, 93] width 8 height 8
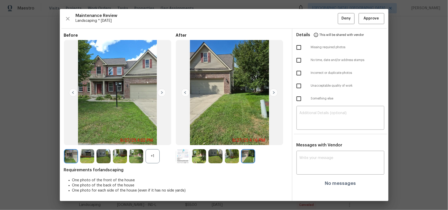
click at [272, 94] on img at bounding box center [274, 93] width 8 height 8
click at [188, 93] on img at bounding box center [185, 93] width 8 height 8
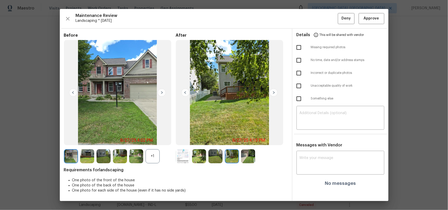
click at [188, 93] on img at bounding box center [185, 93] width 8 height 8
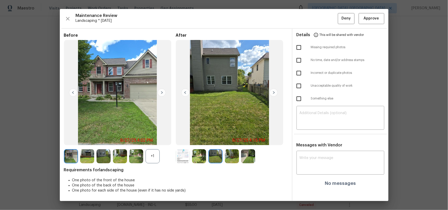
click at [188, 93] on img at bounding box center [185, 93] width 8 height 8
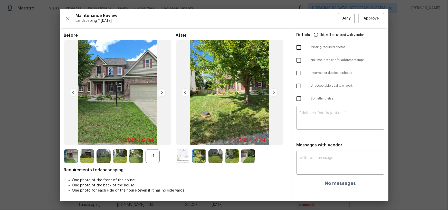
click at [188, 93] on img at bounding box center [185, 93] width 8 height 8
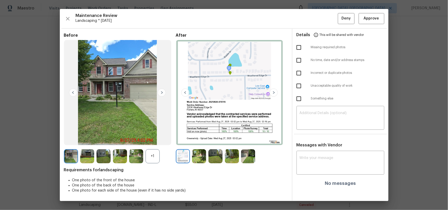
click at [188, 93] on img at bounding box center [185, 93] width 8 height 8
click at [275, 90] on img at bounding box center [274, 93] width 8 height 8
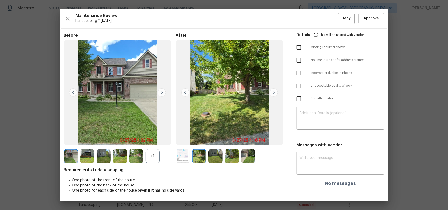
click at [275, 90] on img at bounding box center [274, 93] width 8 height 8
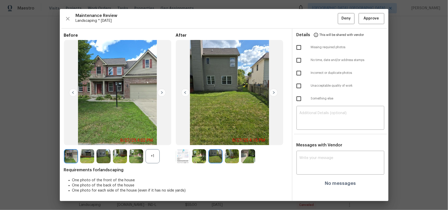
click at [275, 90] on img at bounding box center [274, 93] width 8 height 8
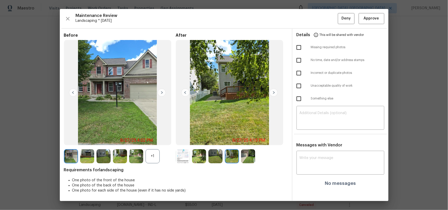
click at [275, 90] on img at bounding box center [274, 93] width 8 height 8
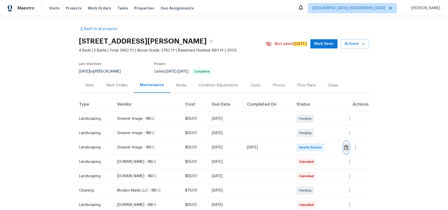
click at [319, 137] on img "button" at bounding box center [347, 147] width 4 height 5
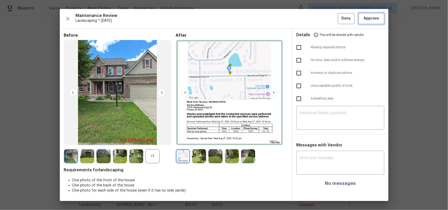
drag, startPoint x: 375, startPoint y: 15, endPoint x: 365, endPoint y: 55, distance: 40.9
click at [319, 17] on span "Approve" at bounding box center [371, 18] width 15 height 6
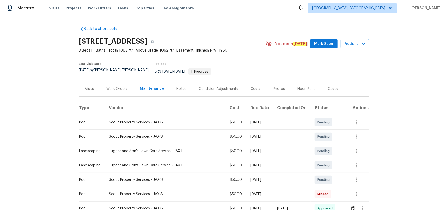
scroll to position [93, 0]
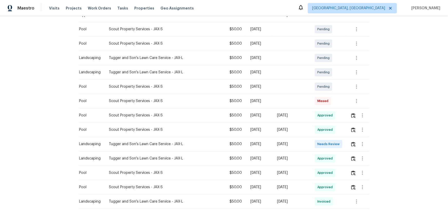
click at [319, 137] on td at bounding box center [358, 144] width 23 height 14
drag, startPoint x: 347, startPoint y: 144, endPoint x: 350, endPoint y: 143, distance: 2.9
click at [319, 137] on td at bounding box center [358, 144] width 23 height 14
click at [319, 137] on img "button" at bounding box center [353, 144] width 4 height 5
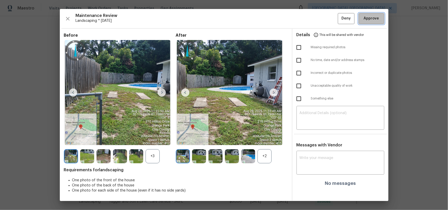
click at [319, 18] on span "Approve" at bounding box center [371, 18] width 15 height 6
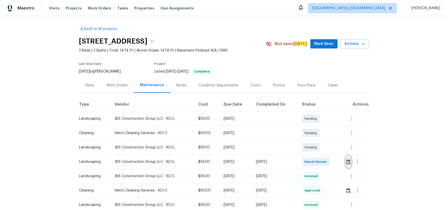
click at [319, 137] on img "button" at bounding box center [349, 162] width 4 height 5
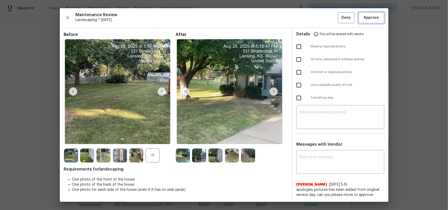
drag, startPoint x: 364, startPoint y: 16, endPoint x: 365, endPoint y: 26, distance: 10.1
click at [319, 16] on span "Approve" at bounding box center [371, 18] width 15 height 6
